Goal: Communication & Community: Share content

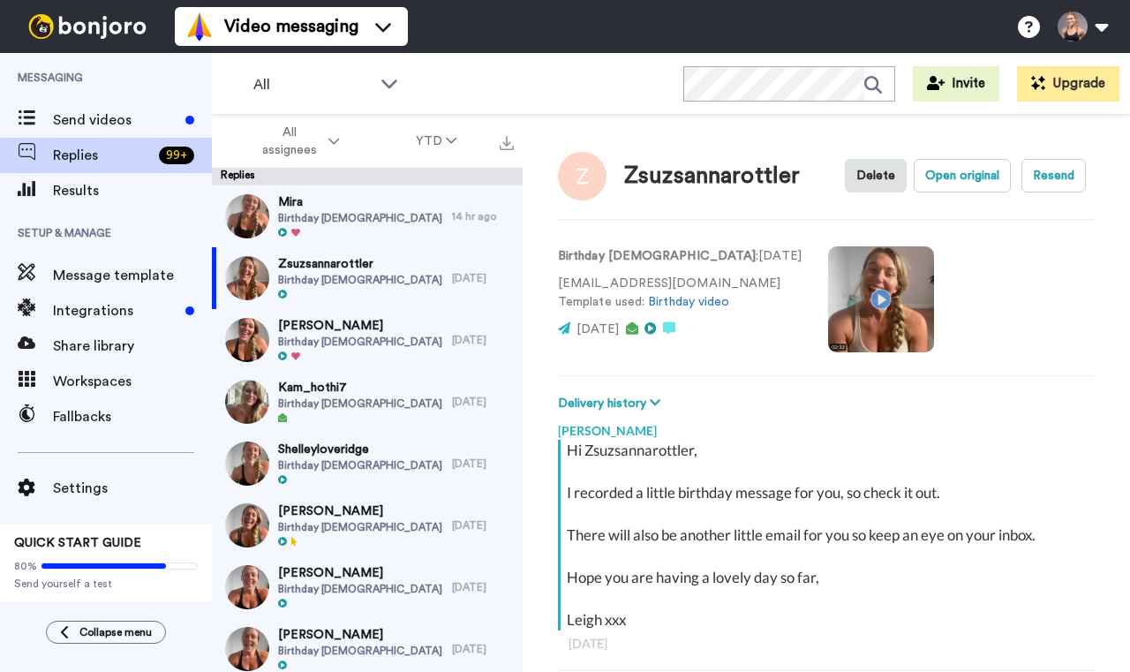
scroll to position [62, 0]
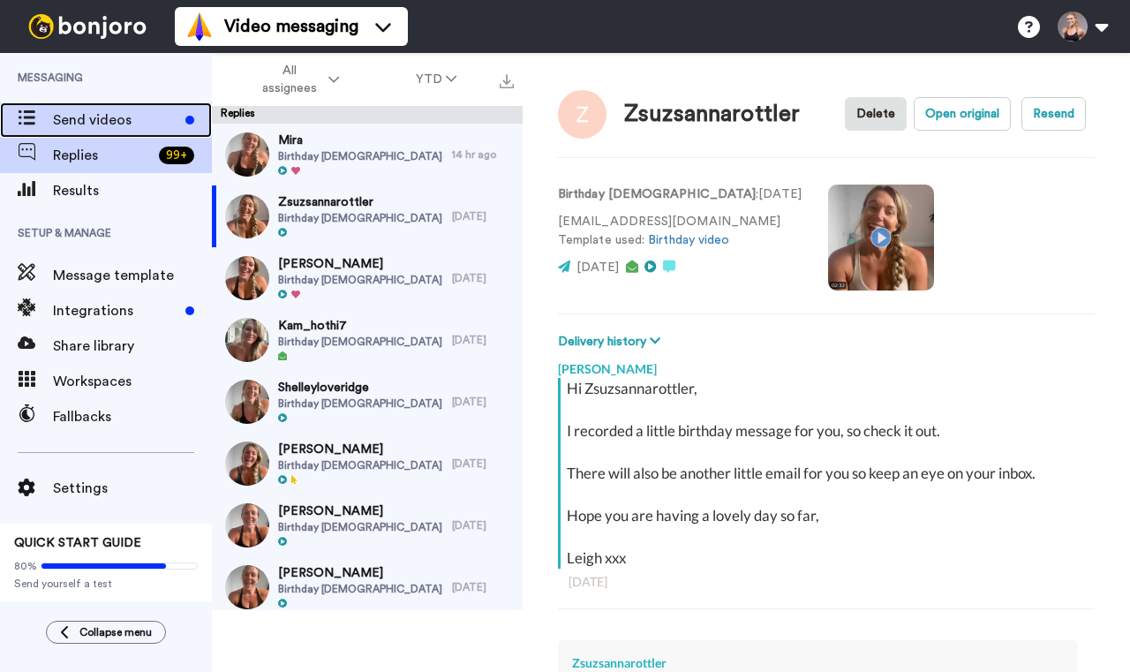
click at [94, 117] on span "Send videos" at bounding box center [115, 119] width 125 height 21
type textarea "x"
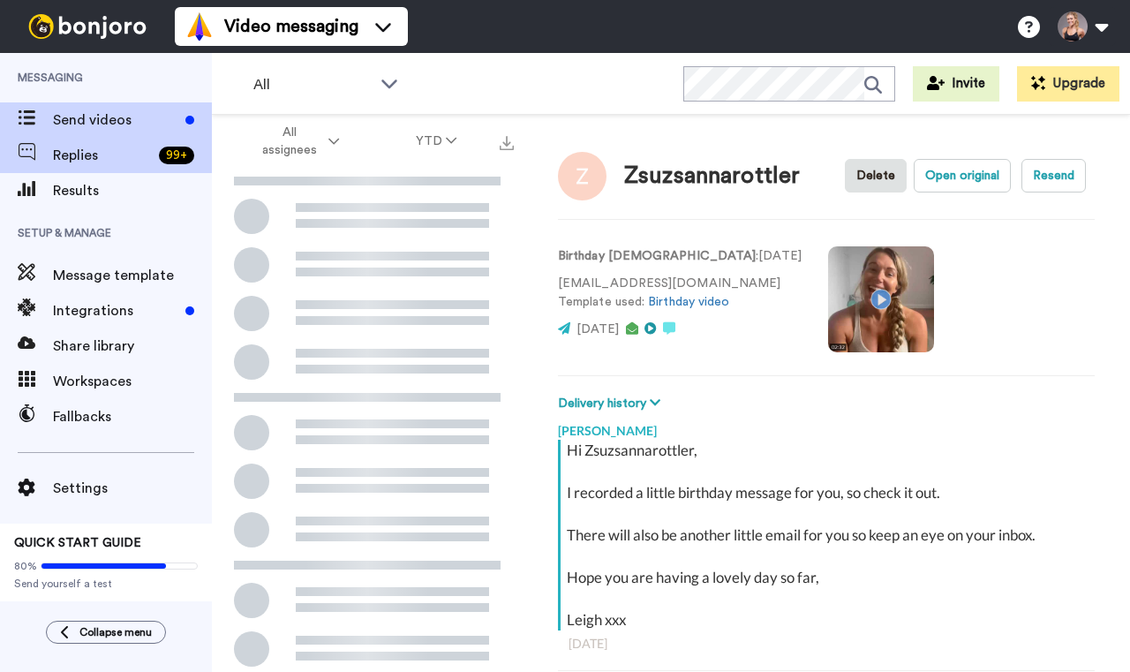
scroll to position [62, 0]
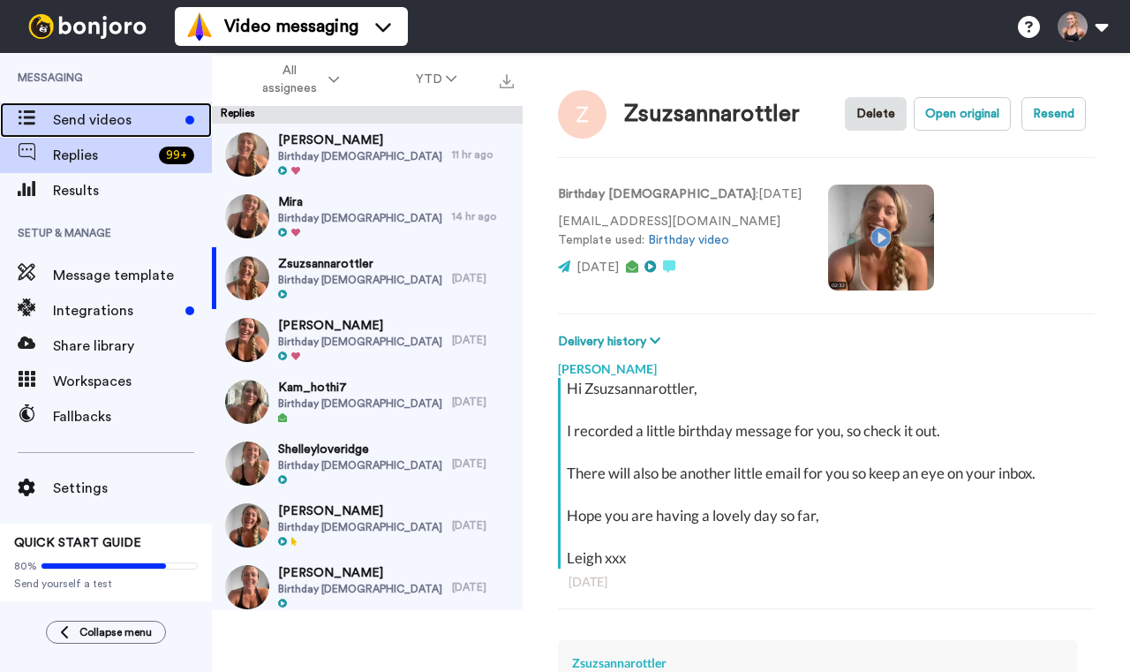
click at [103, 117] on span "Send videos" at bounding box center [115, 119] width 125 height 21
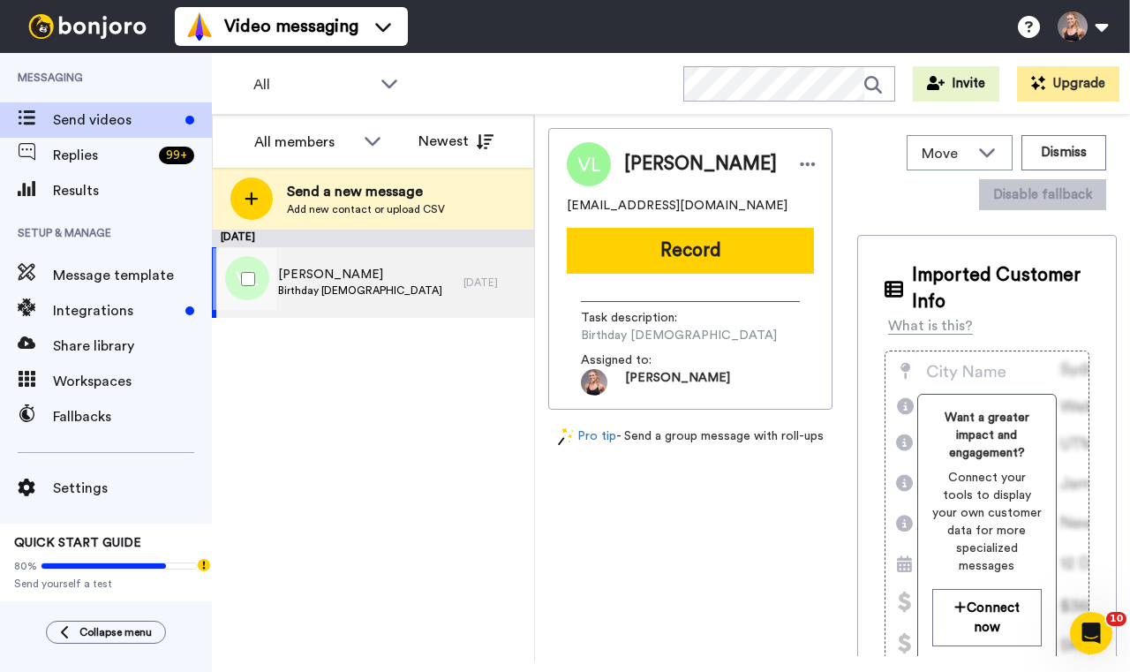
click at [307, 282] on span "[PERSON_NAME]" at bounding box center [360, 275] width 164 height 18
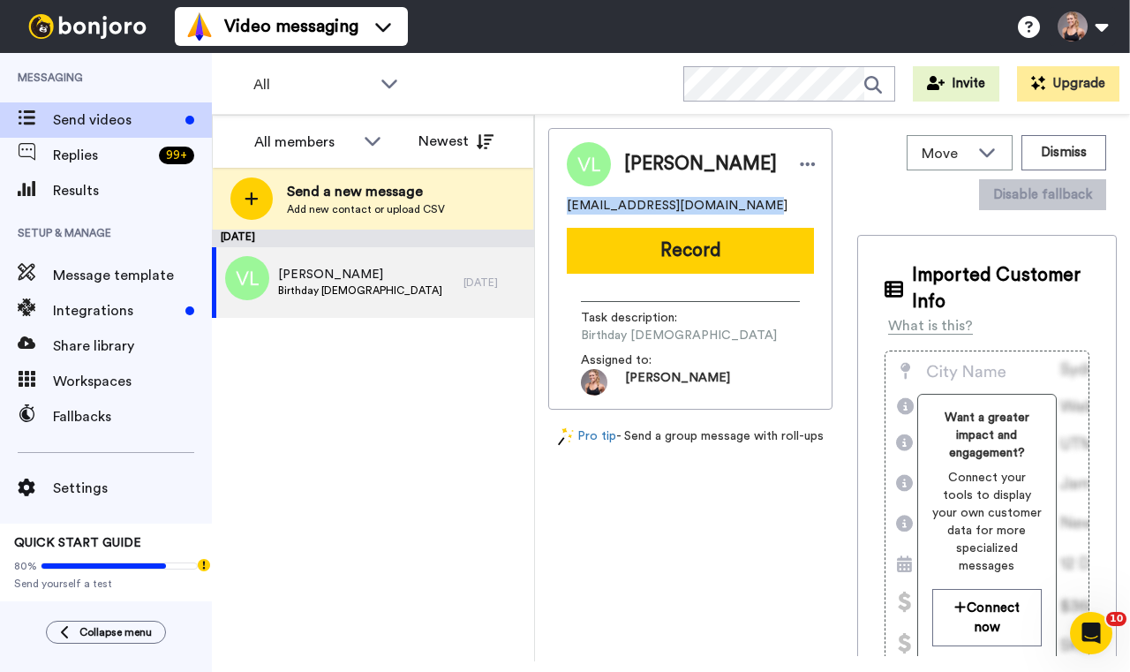
drag, startPoint x: 744, startPoint y: 205, endPoint x: 547, endPoint y: 200, distance: 196.9
click at [546, 200] on div "Move WORKSPACES View all Default Task List + Add a new workspace Dismiss Disabl…" at bounding box center [832, 388] width 595 height 546
copy span "[EMAIL_ADDRESS][DOMAIN_NAME]"
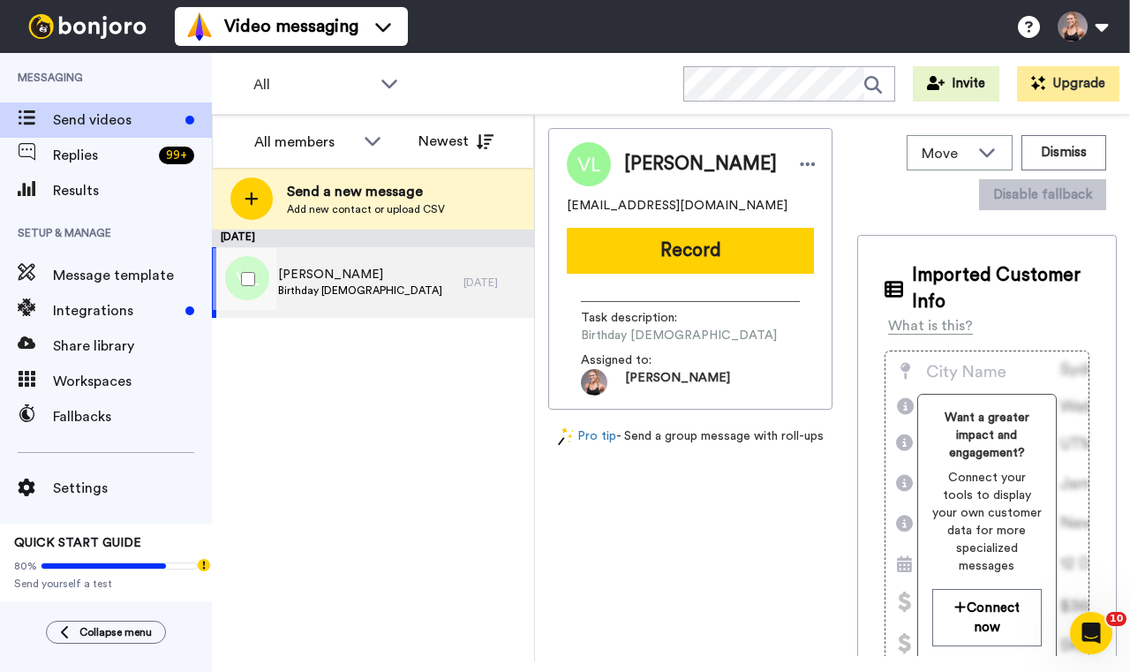
click at [420, 296] on div "[PERSON_NAME] Birthday [DEMOGRAPHIC_DATA]" at bounding box center [338, 282] width 252 height 71
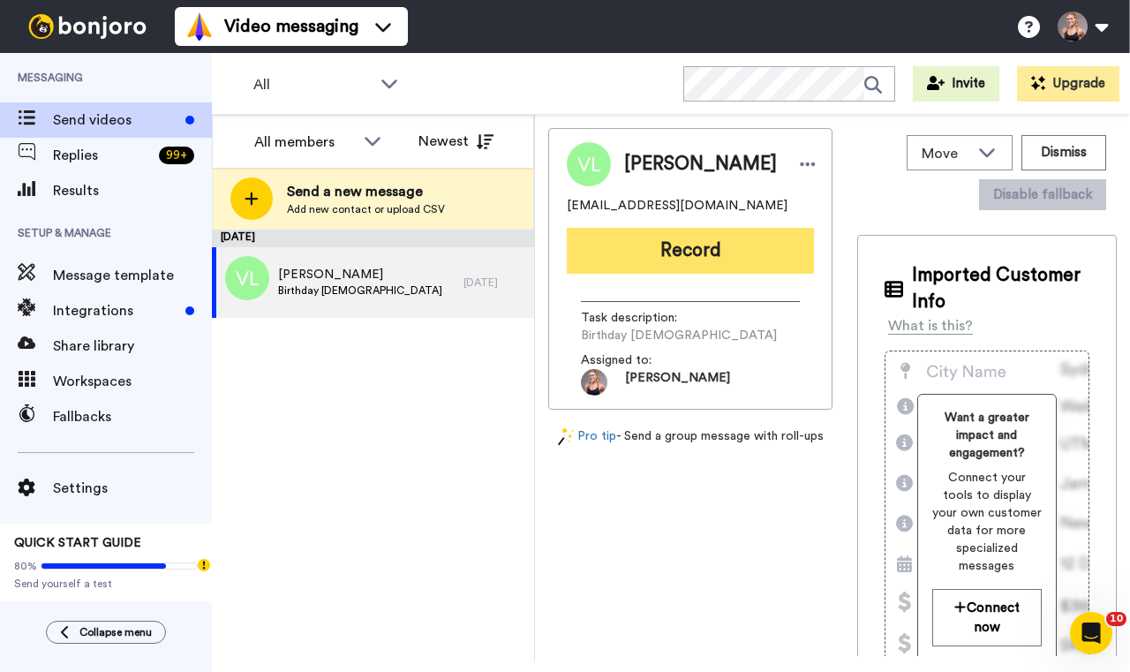
click at [613, 247] on button "Record" at bounding box center [690, 251] width 247 height 46
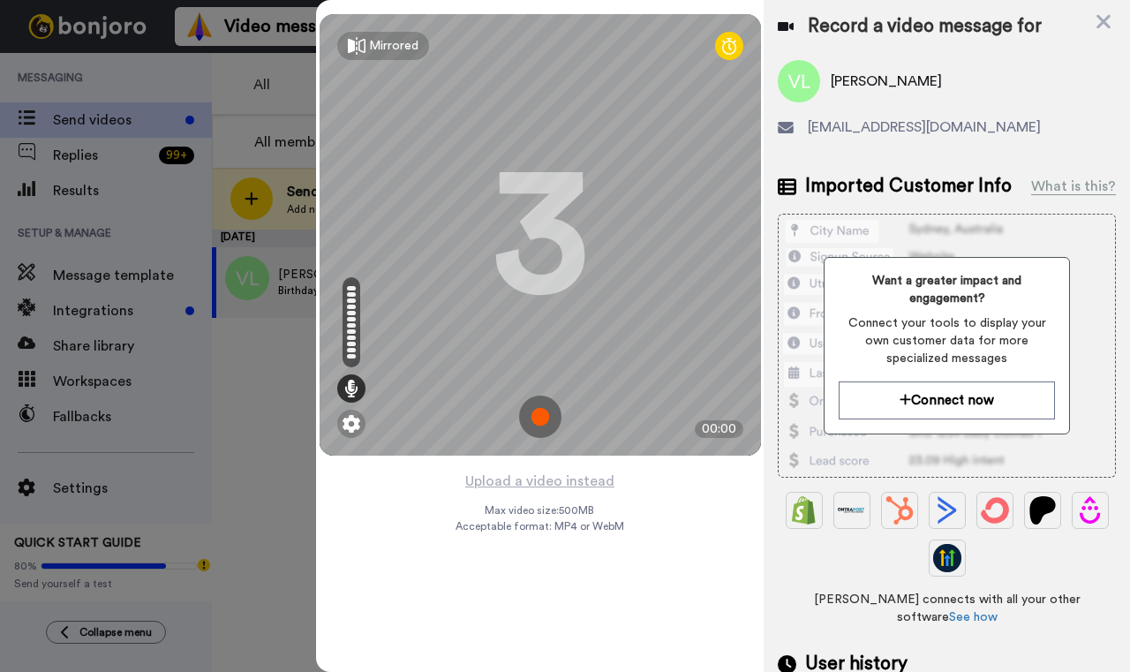
click at [538, 417] on img at bounding box center [540, 417] width 42 height 42
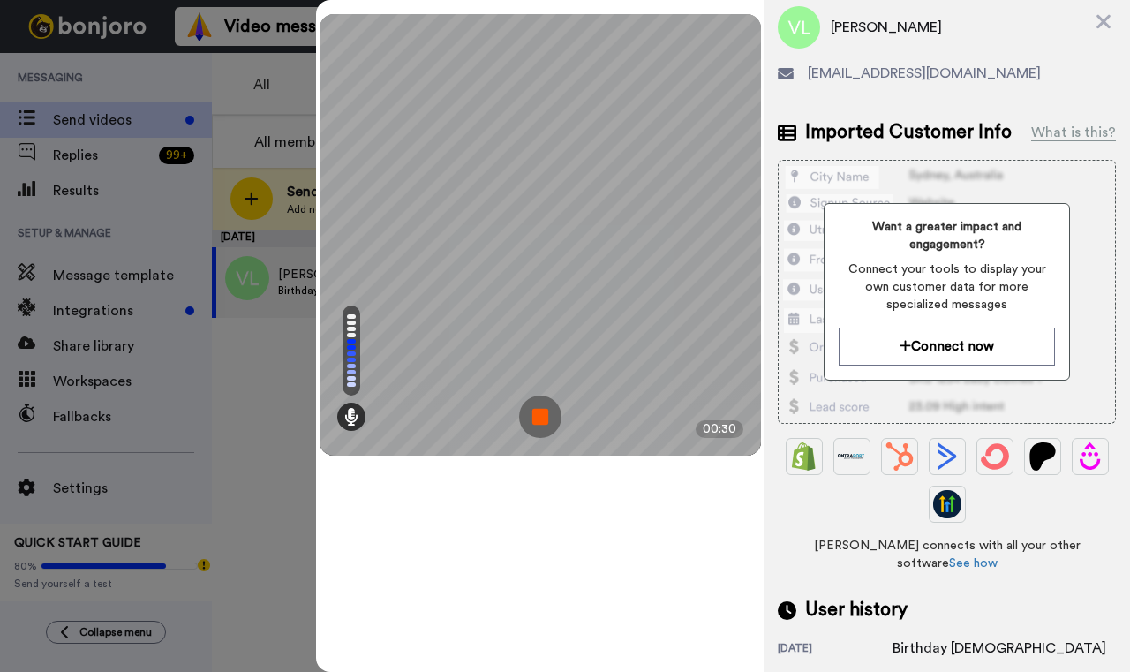
scroll to position [43, 0]
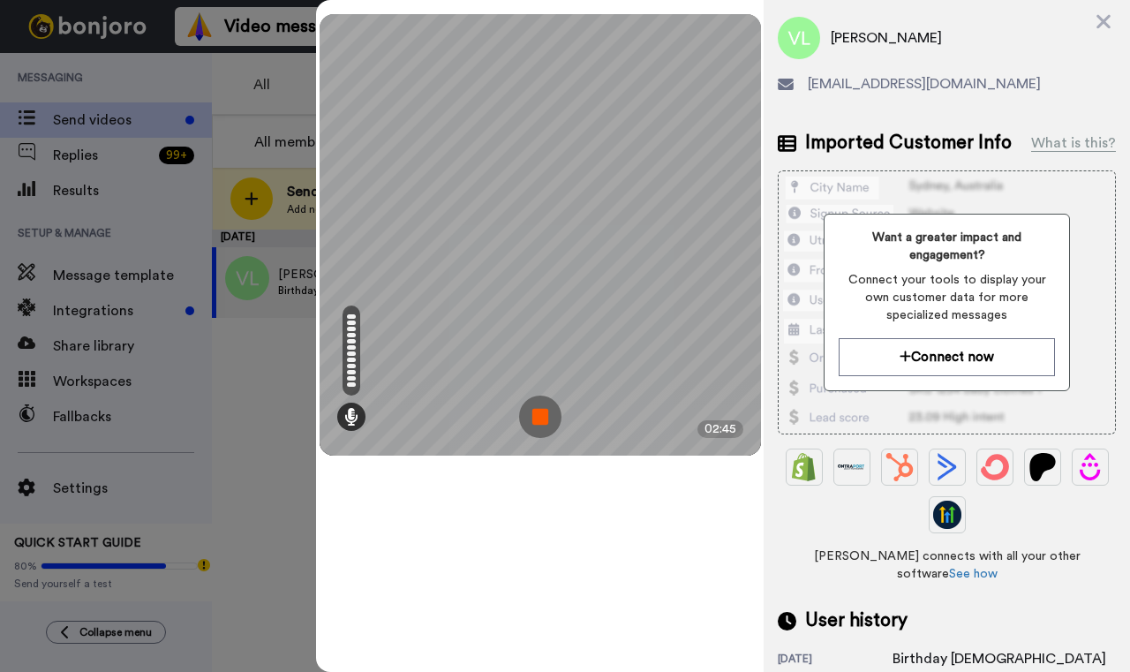
click at [544, 413] on img at bounding box center [540, 417] width 42 height 42
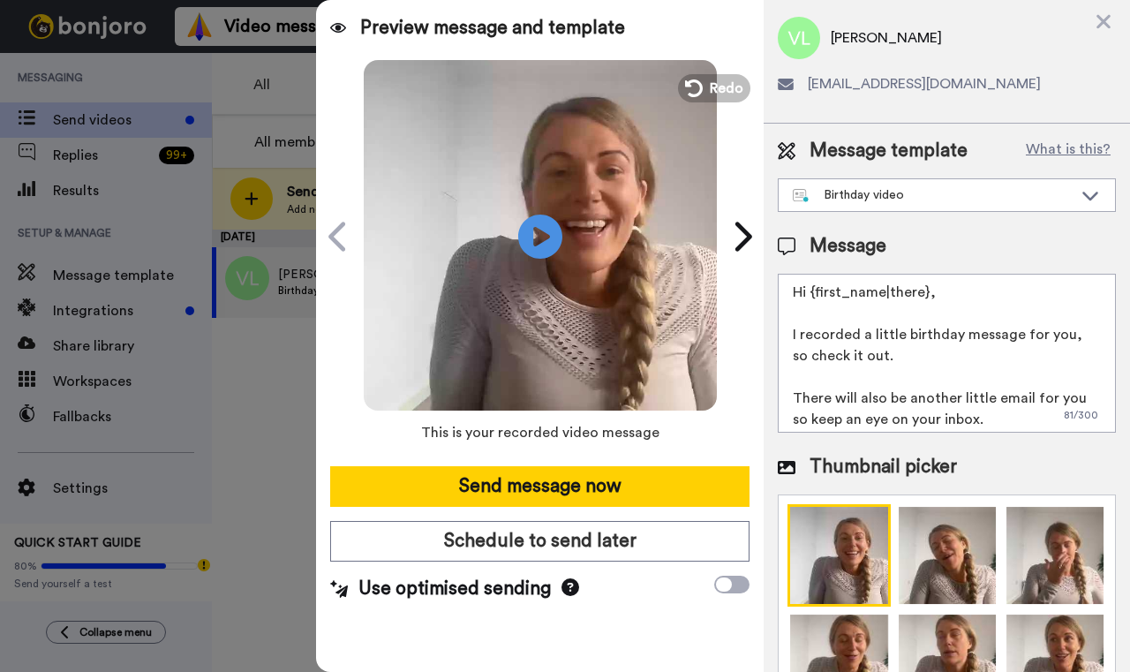
scroll to position [0, 0]
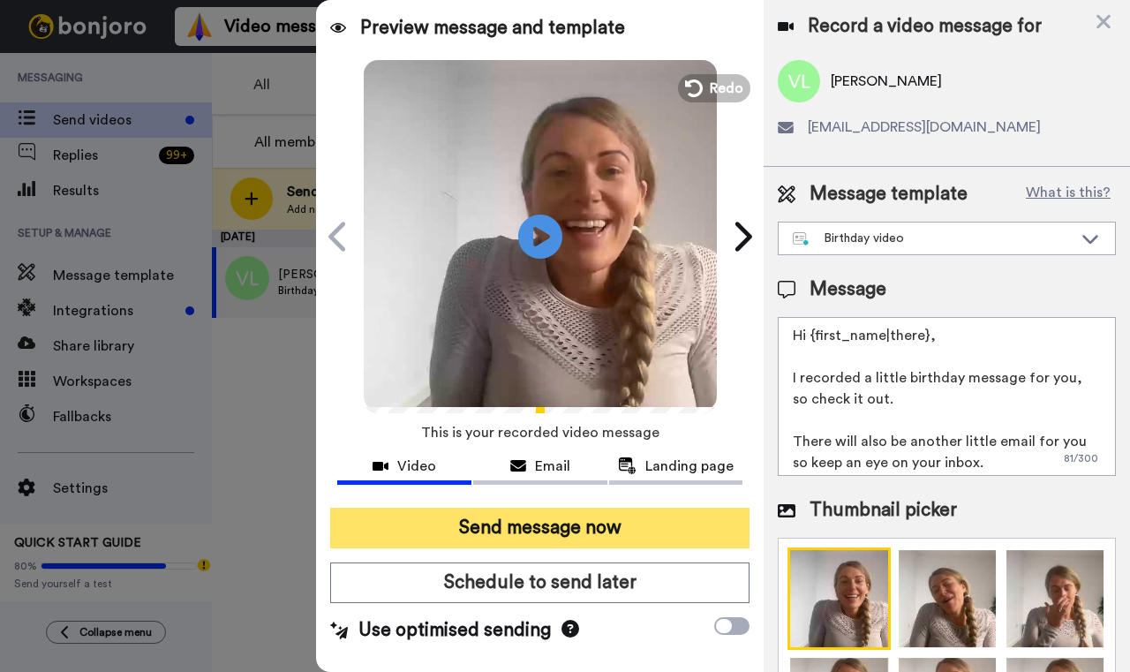
click at [499, 537] on button "Send message now" at bounding box center [539, 528] width 419 height 41
